Goal: Task Accomplishment & Management: Use online tool/utility

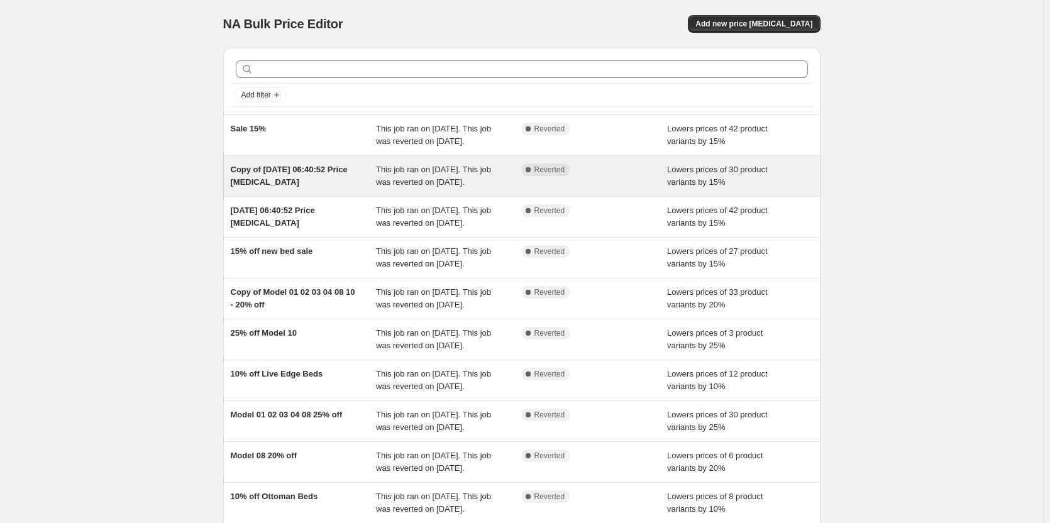
click at [326, 189] on div "Copy of [DATE] 06:40:52 Price [MEDICAL_DATA]" at bounding box center [304, 175] width 146 height 25
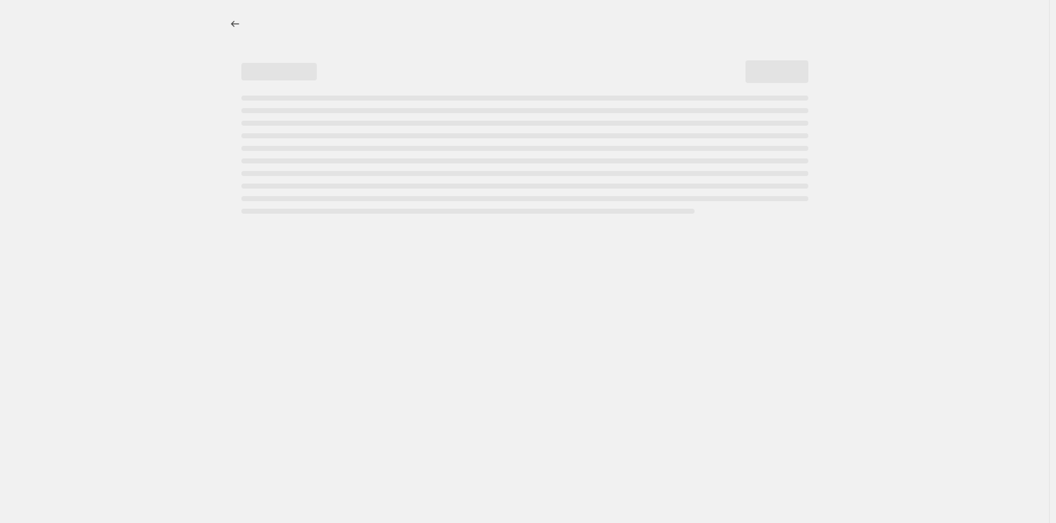
select select "percentage"
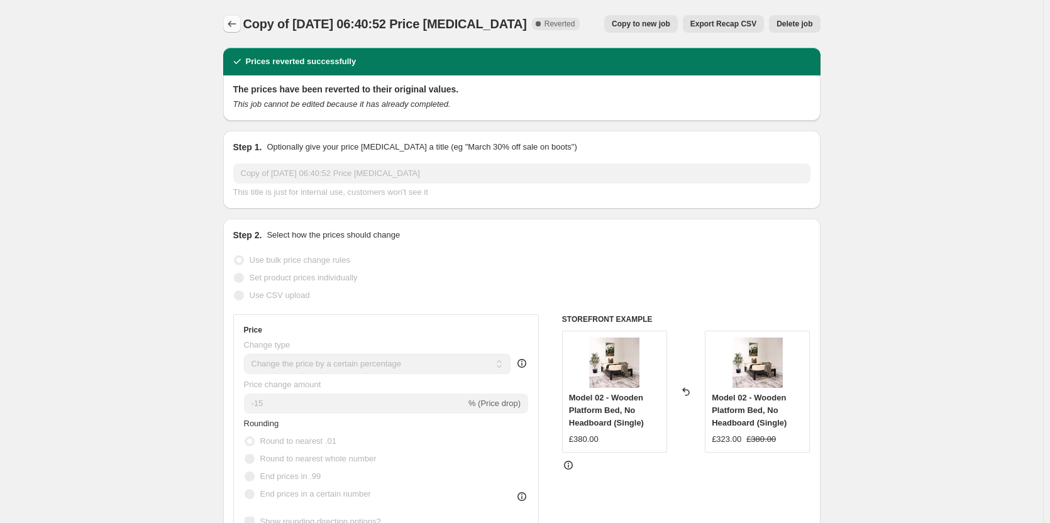
click at [231, 29] on icon "Price change jobs" at bounding box center [232, 24] width 13 height 13
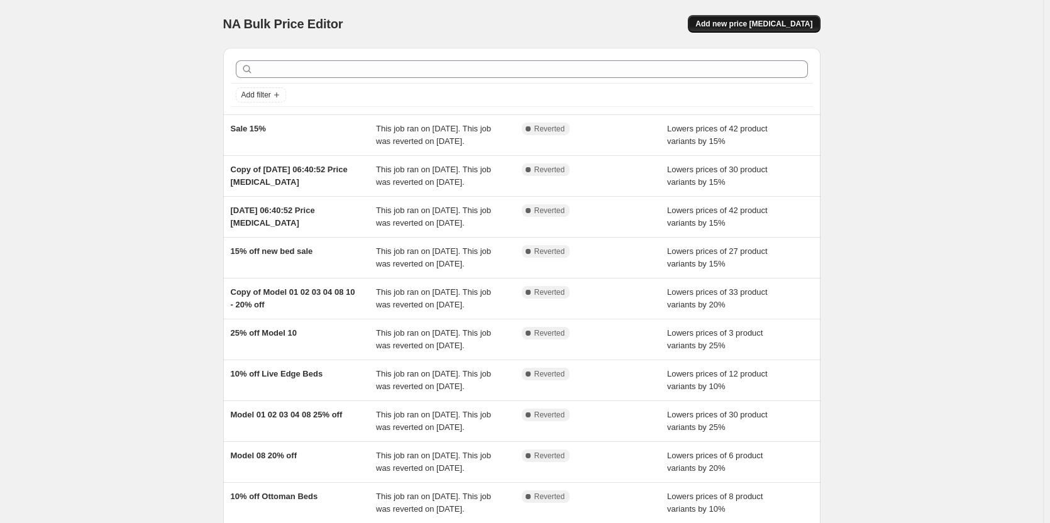
click at [784, 22] on span "Add new price [MEDICAL_DATA]" at bounding box center [753, 24] width 117 height 10
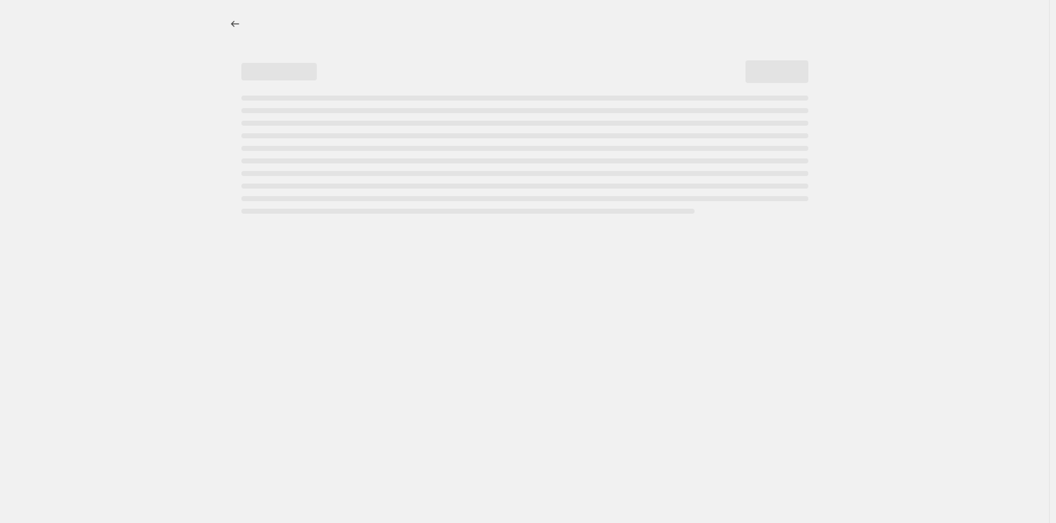
select select "percentage"
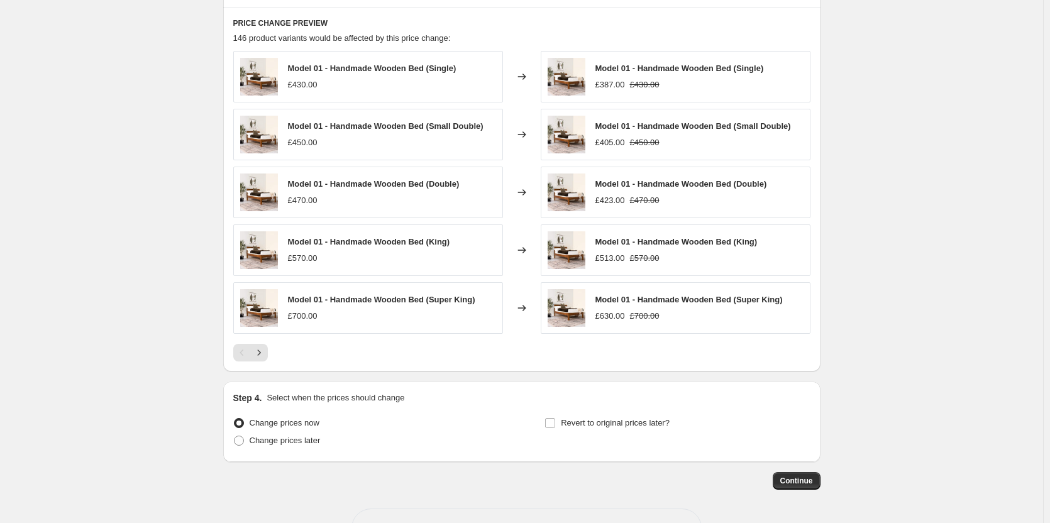
scroll to position [692, 0]
click at [265, 351] on icon "Next" at bounding box center [259, 351] width 13 height 13
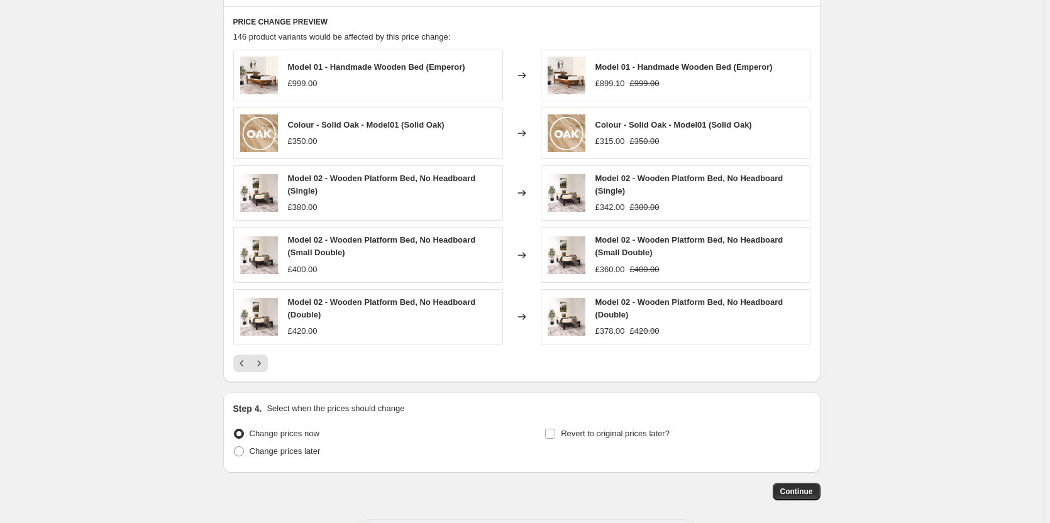
scroll to position [377, 0]
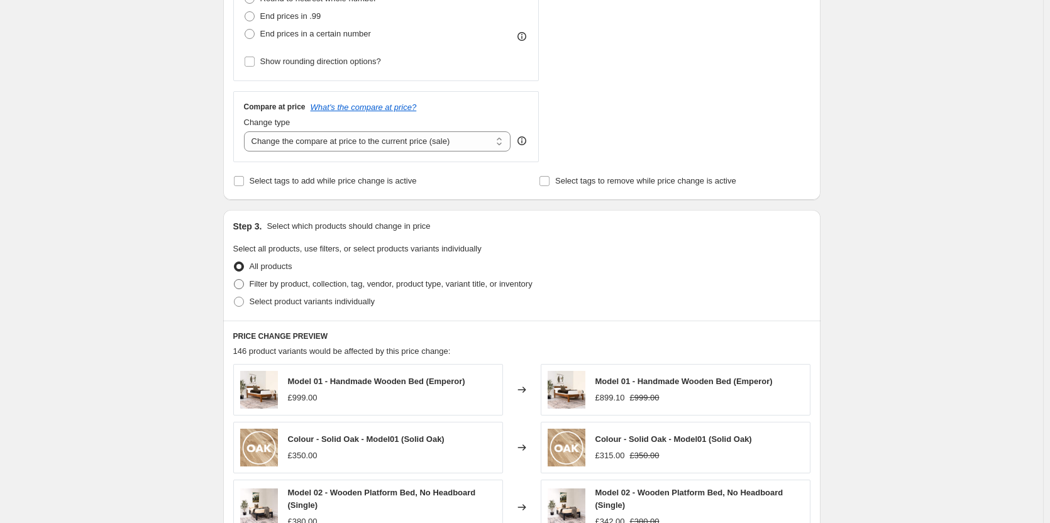
click at [249, 287] on label "Filter by product, collection, tag, vendor, product type, variant title, or inv…" at bounding box center [382, 284] width 299 height 18
click at [235, 280] on input "Filter by product, collection, tag, vendor, product type, variant title, or inv…" at bounding box center [234, 279] width 1 height 1
radio input "true"
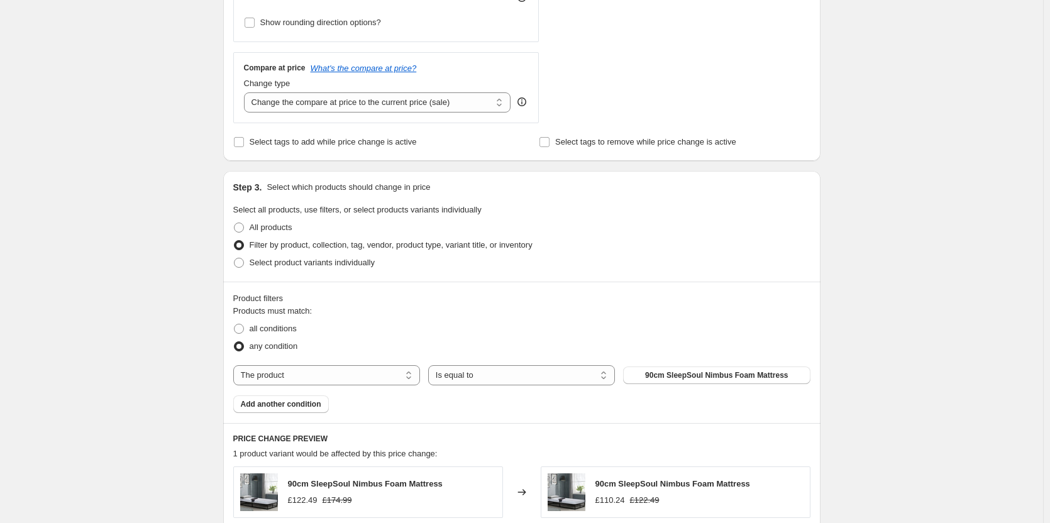
scroll to position [566, 0]
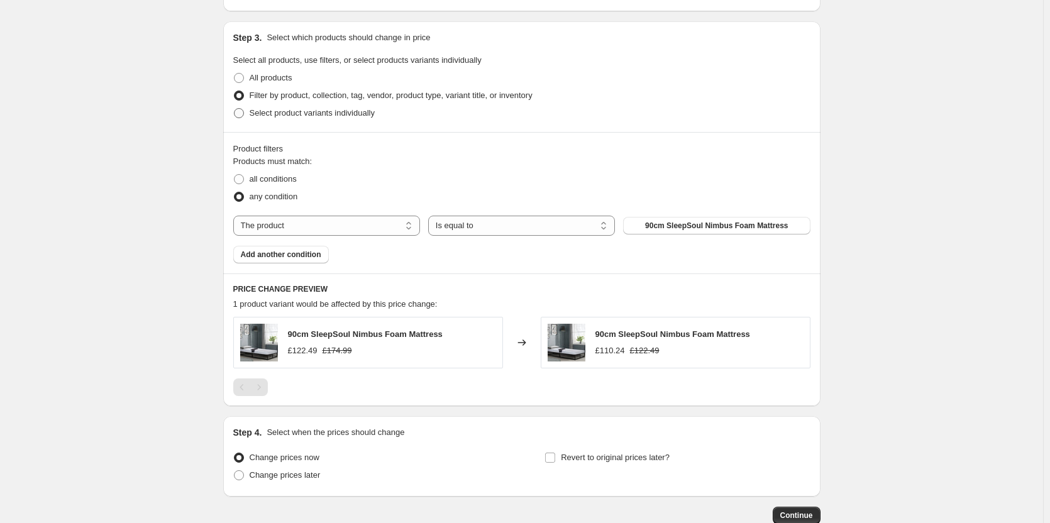
click at [242, 113] on span at bounding box center [239, 113] width 10 height 10
click at [235, 109] on input "Select product variants individually" at bounding box center [234, 108] width 1 height 1
radio input "true"
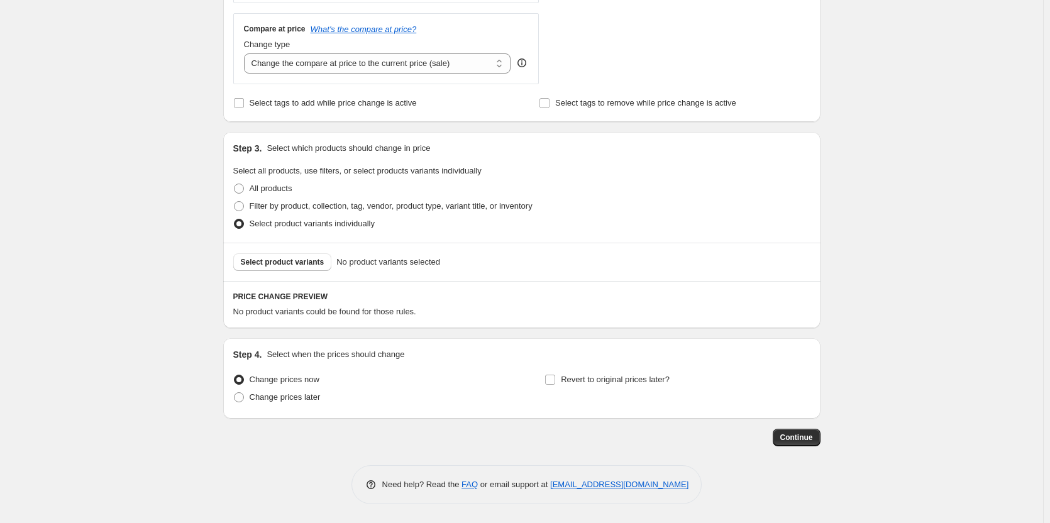
scroll to position [456, 0]
click at [298, 266] on span "Select product variants" at bounding box center [283, 262] width 84 height 10
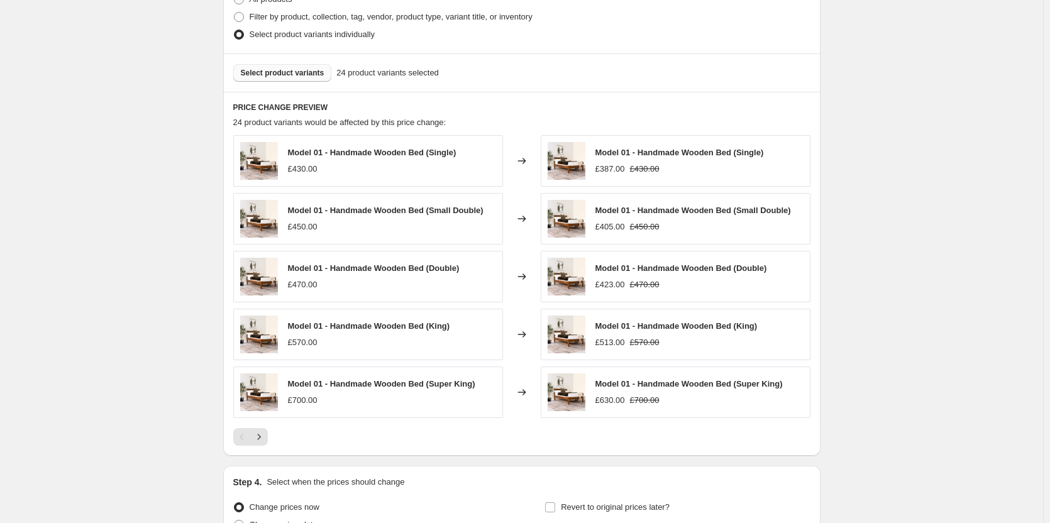
scroll to position [773, 0]
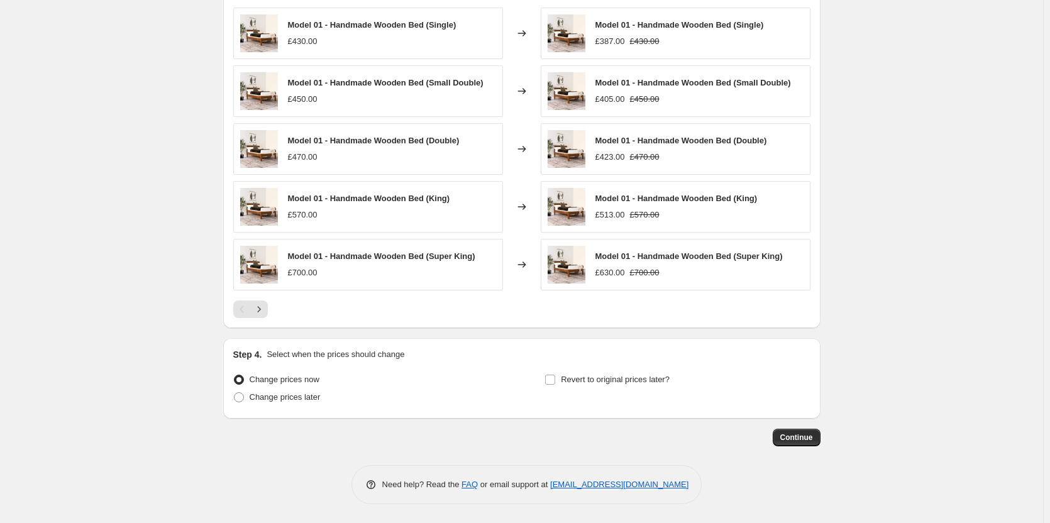
click at [551, 390] on div "Revert to original prices later?" at bounding box center [676, 390] width 265 height 38
click at [554, 383] on input "Revert to original prices later?" at bounding box center [550, 380] width 10 height 10
checkbox input "true"
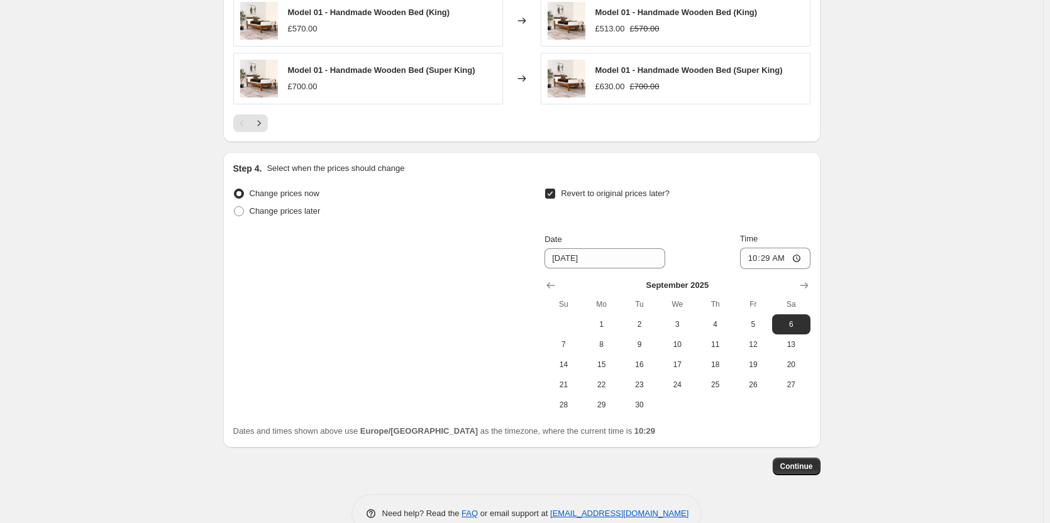
scroll to position [961, 0]
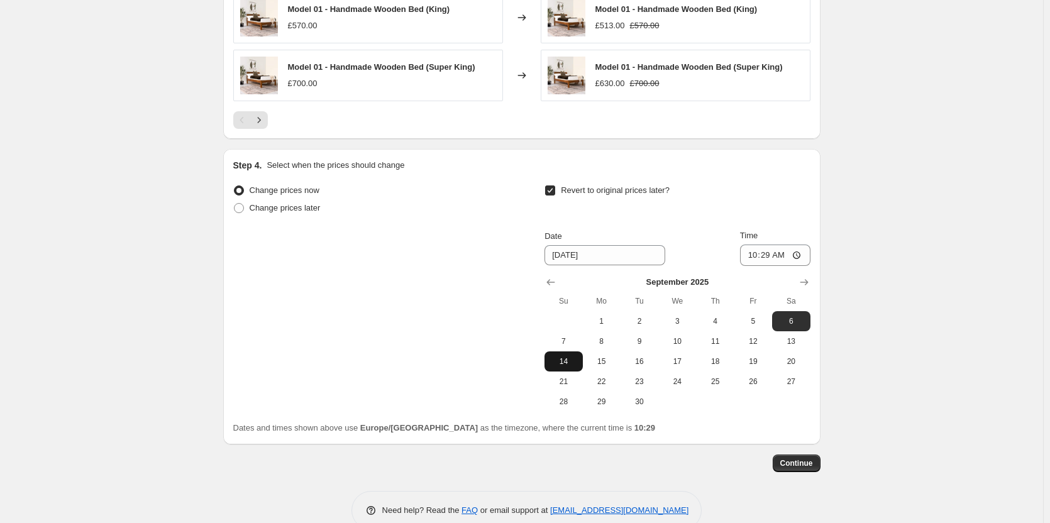
click at [565, 365] on span "14" at bounding box center [564, 362] width 28 height 10
type input "[DATE]"
click at [785, 255] on input "10:29" at bounding box center [775, 255] width 70 height 21
click at [797, 255] on input "10:29" at bounding box center [775, 255] width 70 height 21
type input "23:59"
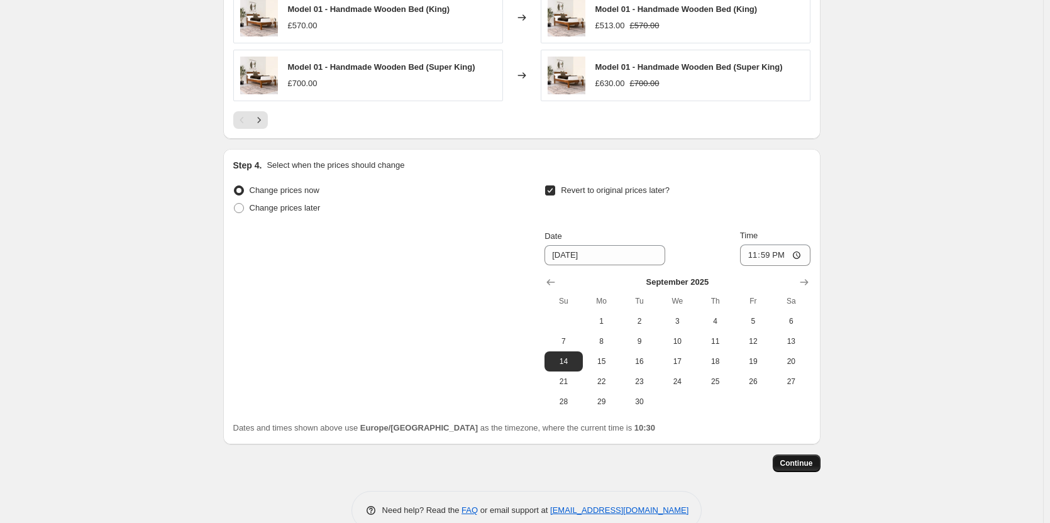
click at [801, 462] on span "Continue" at bounding box center [796, 463] width 33 height 10
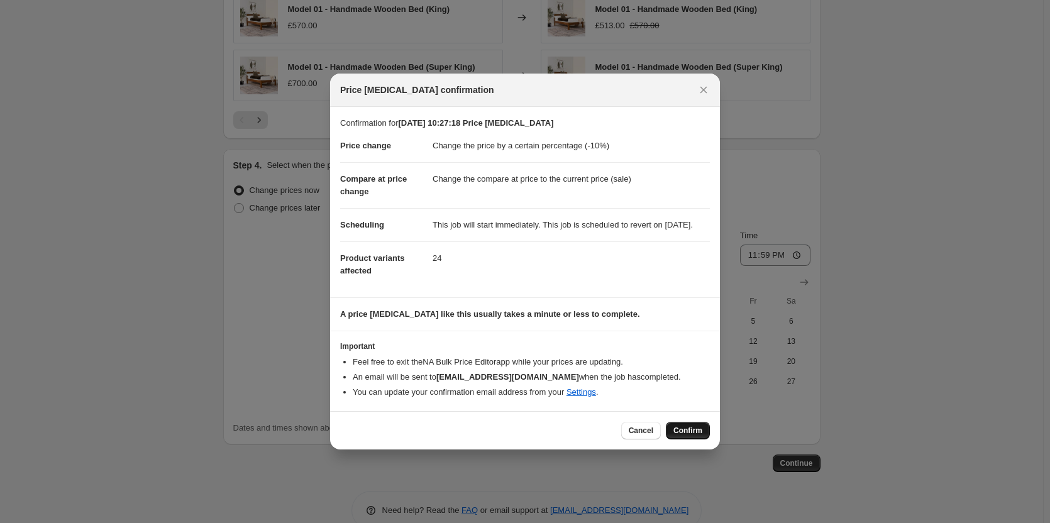
click at [685, 431] on button "Confirm" at bounding box center [688, 431] width 44 height 18
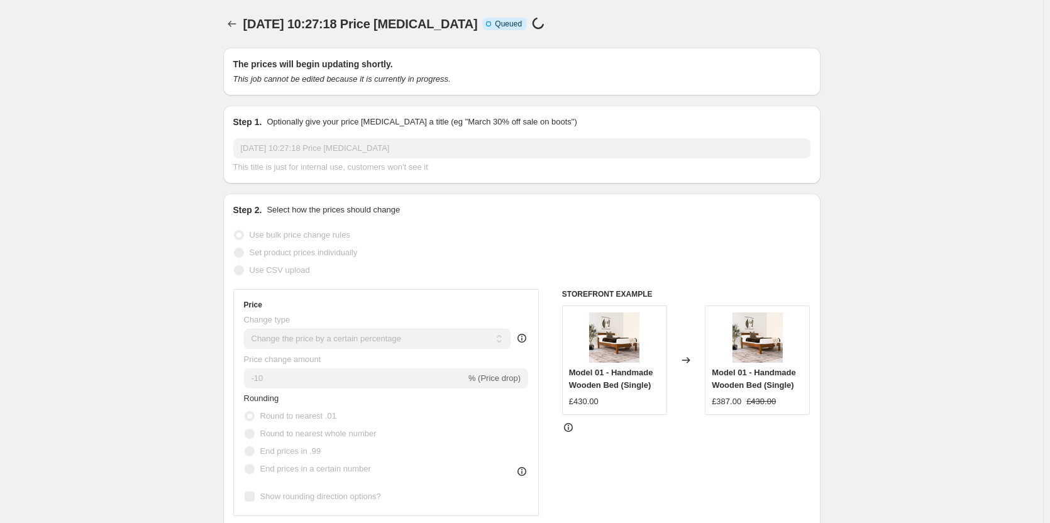
scroll to position [961, 0]
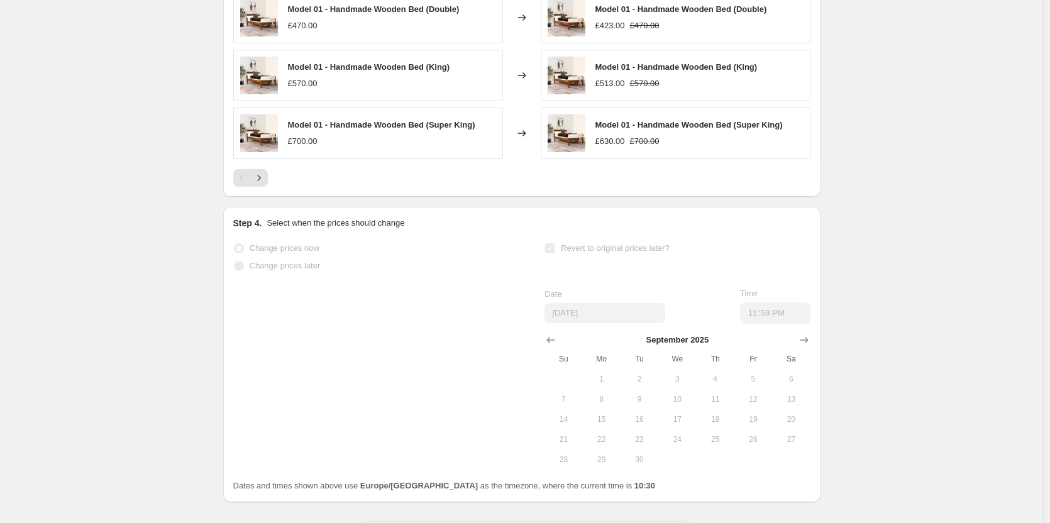
select select "percentage"
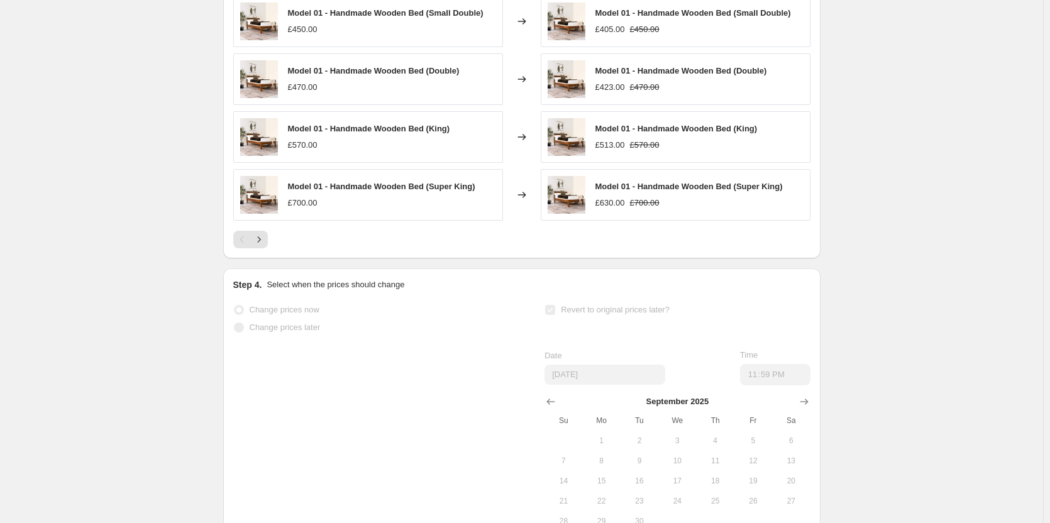
scroll to position [0, 0]
